Goal: Navigation & Orientation: Go to known website

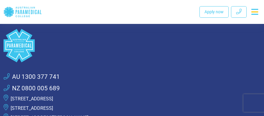
scroll to position [1328, 0]
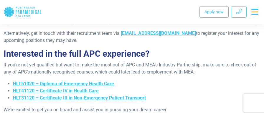
scroll to position [819, 0]
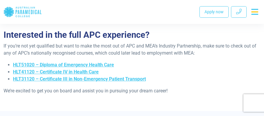
click at [24, 11] on icon ".logo-horizontal-c1{fill:#3CC5EE;} .logo-horizontal-c3{fill:#3CC5EE;} .logo-hor…" at bounding box center [23, 11] width 38 height 19
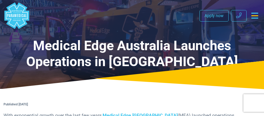
drag, startPoint x: 268, startPoint y: 32, endPoint x: 92, endPoint y: 38, distance: 176.5
click at [92, 38] on h1 "Medical Edge Australia Launches Operations in [GEOGRAPHIC_DATA]" at bounding box center [132, 54] width 257 height 32
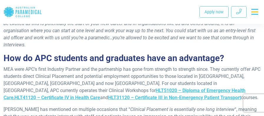
scroll to position [471, 0]
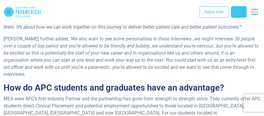
click at [240, 13] on icon at bounding box center [239, 11] width 6 height 4
click at [239, 13] on icon at bounding box center [239, 11] width 6 height 4
click at [237, 11] on icon at bounding box center [239, 11] width 6 height 4
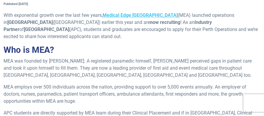
scroll to position [236, 0]
